Goal: Transaction & Acquisition: Obtain resource

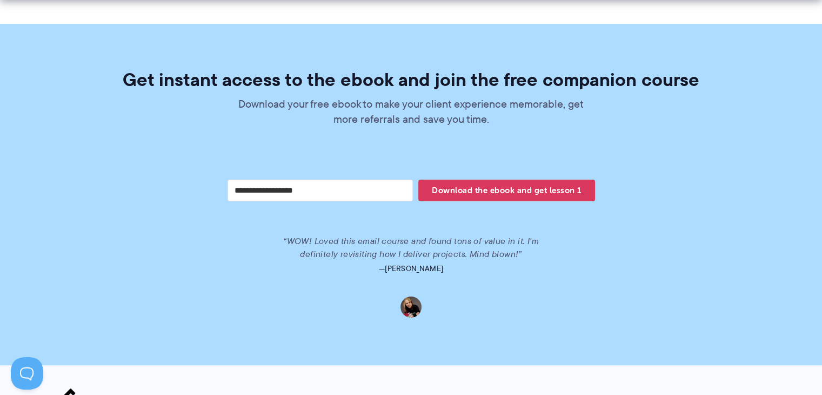
scroll to position [2167, 0]
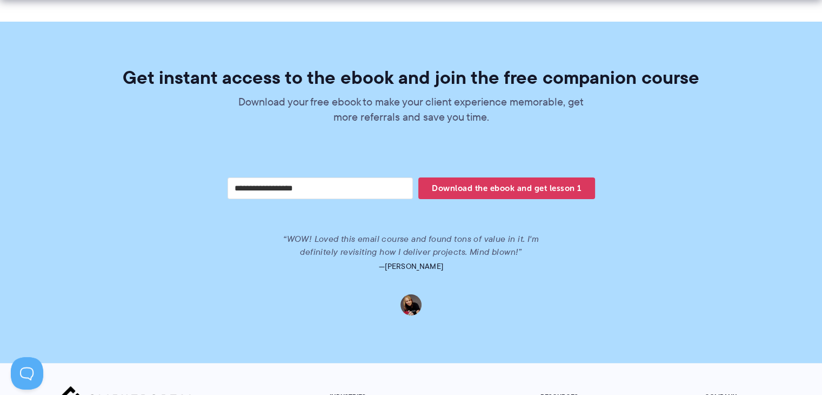
click at [343, 177] on input "Your email address" at bounding box center [321, 188] width 186 height 22
type input "**********"
click at [497, 179] on span "Download the ebook and get lesson 1" at bounding box center [507, 188] width 176 height 18
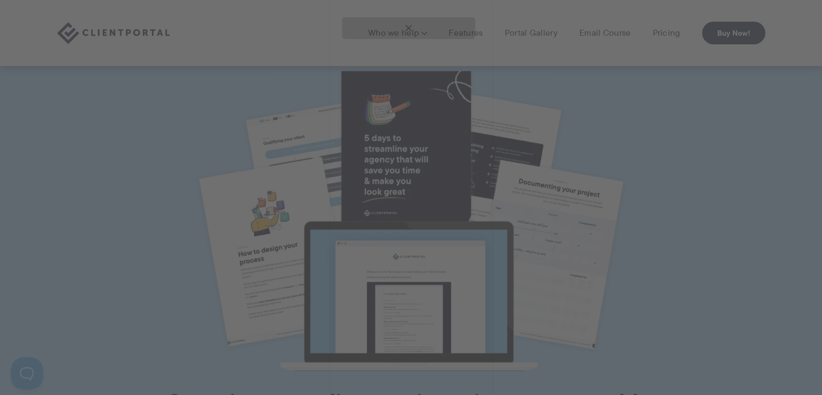
scroll to position [0, 0]
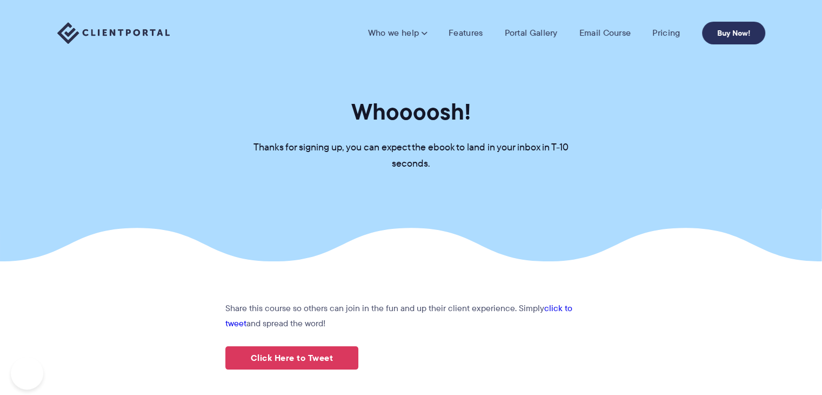
click at [738, 32] on link "Buy Now!" at bounding box center [733, 33] width 63 height 23
